Goal: Task Accomplishment & Management: Use online tool/utility

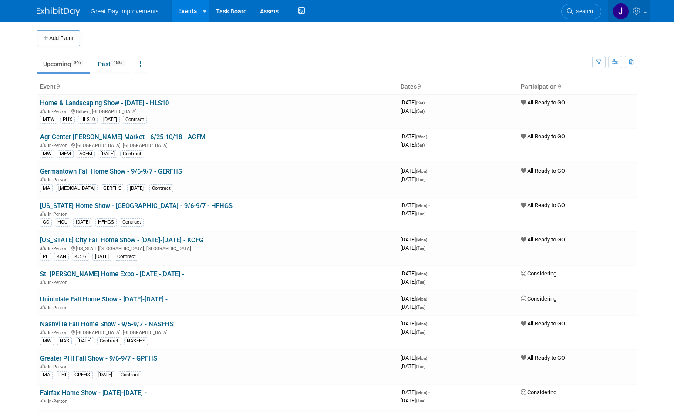
click at [636, 10] on icon at bounding box center [638, 11] width 10 height 8
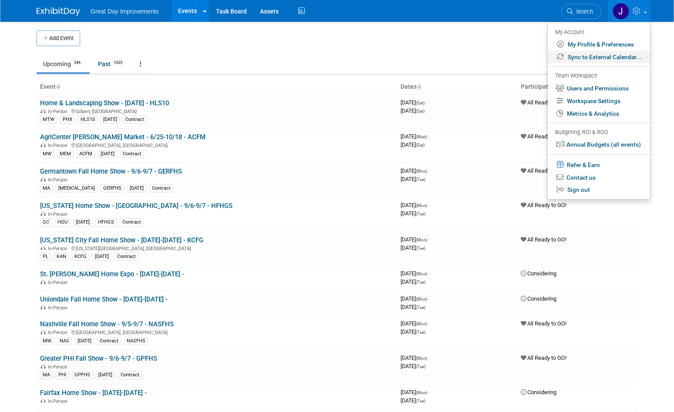
click at [606, 56] on link "Sync to External Calendar..." at bounding box center [599, 57] width 102 height 13
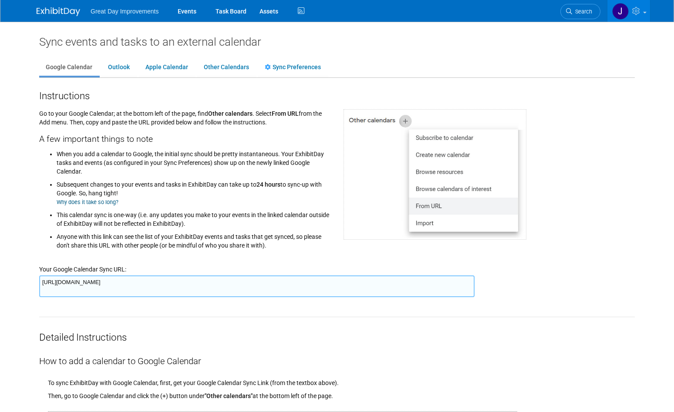
click at [212, 281] on textarea "[URL][DOMAIN_NAME]" at bounding box center [256, 287] width 435 height 22
click at [576, 10] on span "Search" at bounding box center [582, 11] width 20 height 7
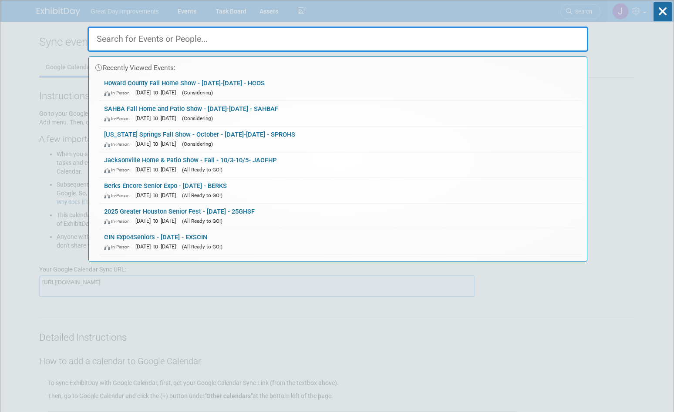
paste input "SOMSF"
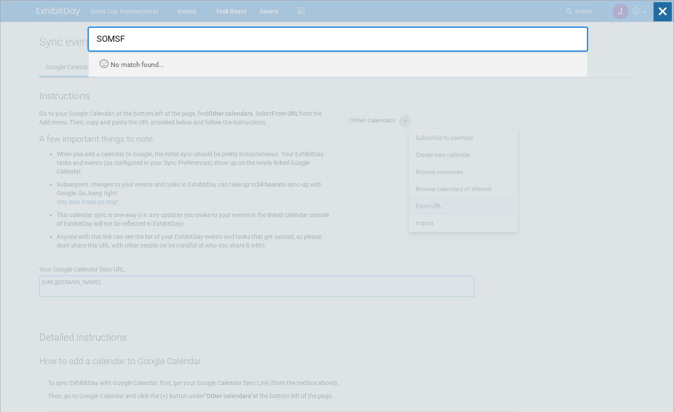
click at [117, 43] on input "SOMSF" at bounding box center [338, 39] width 501 height 25
paste input "NVBFHS"
type input "NVBFHS"
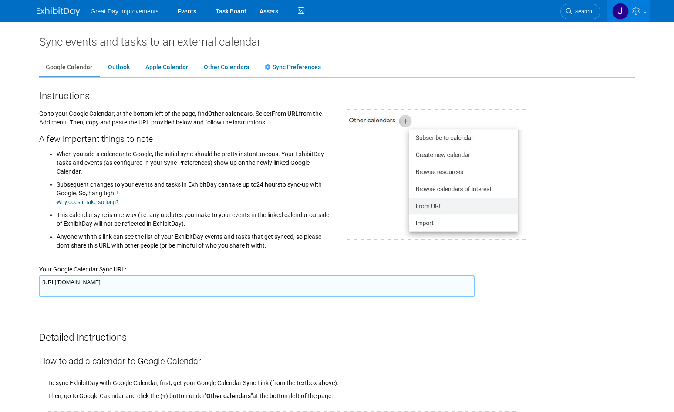
click at [67, 11] on img at bounding box center [59, 11] width 44 height 9
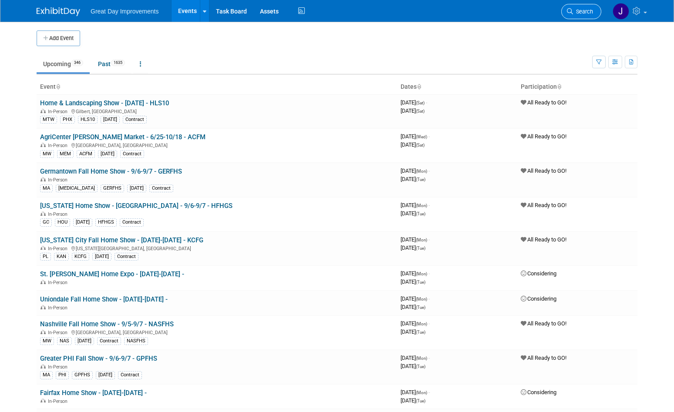
click at [586, 7] on link "Search" at bounding box center [581, 11] width 40 height 15
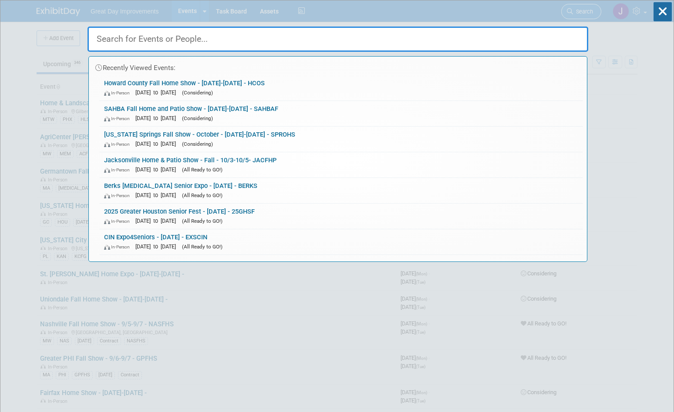
paste input "NVBFHS"
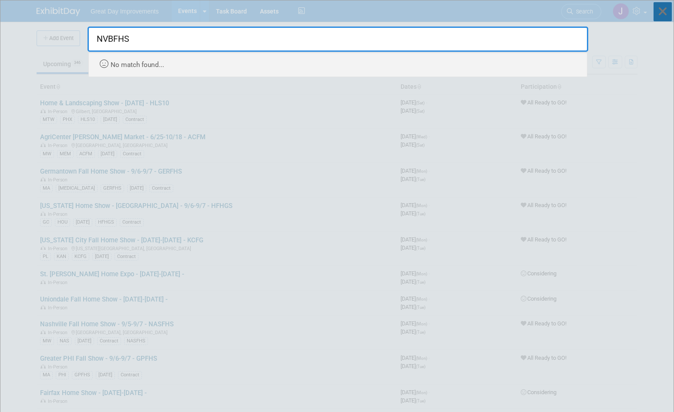
type input "NVBFHS"
click at [662, 12] on icon at bounding box center [662, 11] width 18 height 19
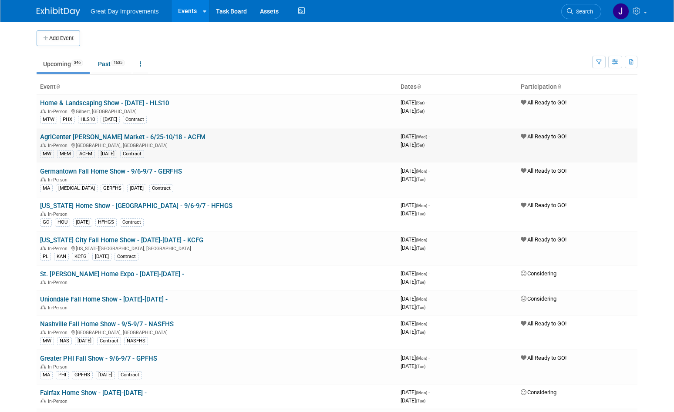
click at [362, 146] on div "In-Person Memphis, TN" at bounding box center [217, 144] width 354 height 7
